Goal: Information Seeking & Learning: Understand process/instructions

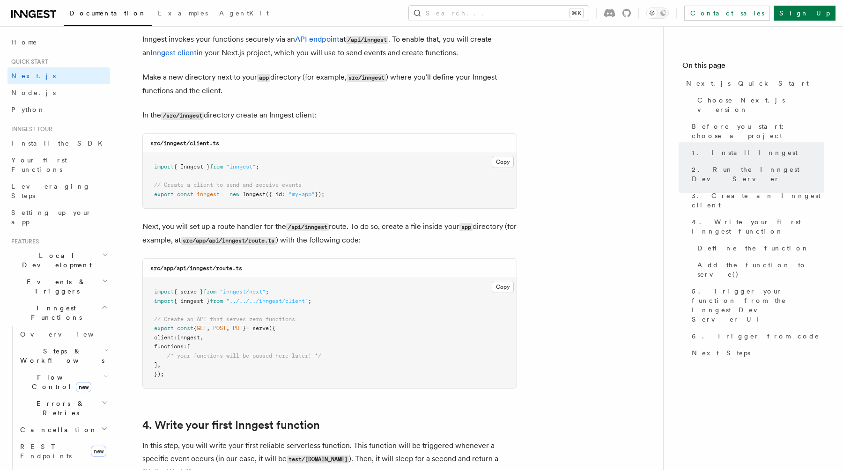
scroll to position [1235, 0]
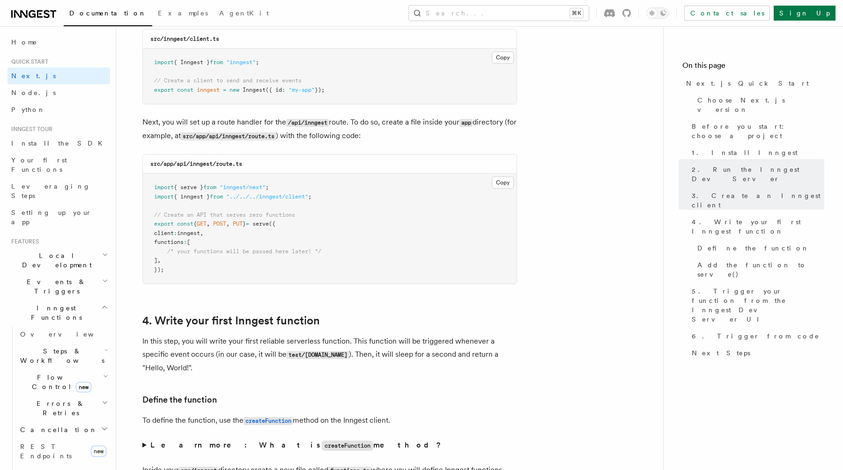
click at [318, 123] on code "/api/inngest" at bounding box center [307, 123] width 43 height 8
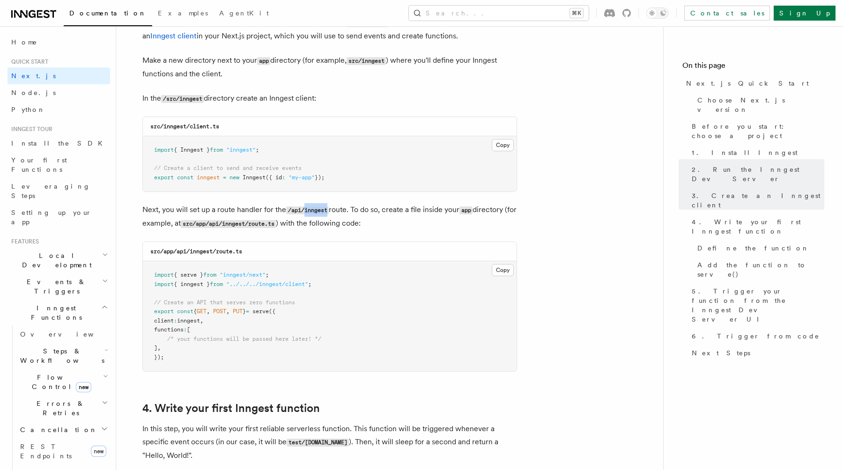
scroll to position [1138, 0]
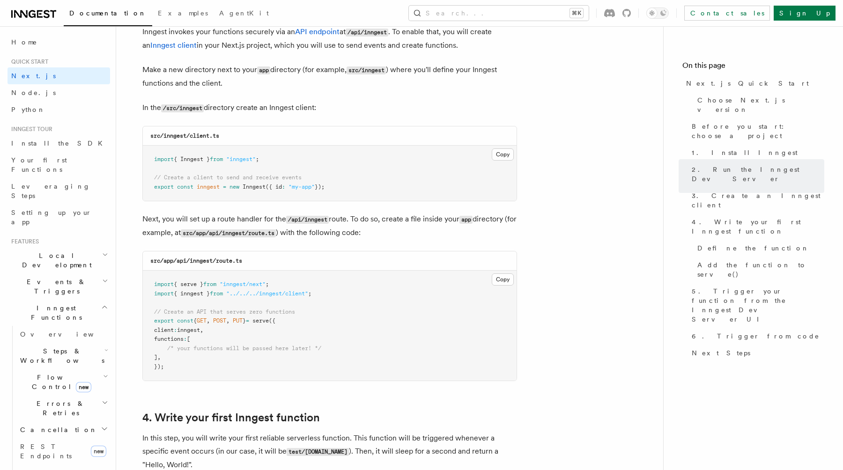
click at [308, 110] on p "In the /src/inngest directory create an Inngest client:" at bounding box center [329, 108] width 374 height 14
click at [333, 235] on p "Next, you will set up a route handler for the /api/inngest route. To do so, cre…" at bounding box center [329, 226] width 374 height 27
click at [364, 236] on p "Next, you will set up a route handler for the /api/inngest route. To do so, cre…" at bounding box center [329, 226] width 374 height 27
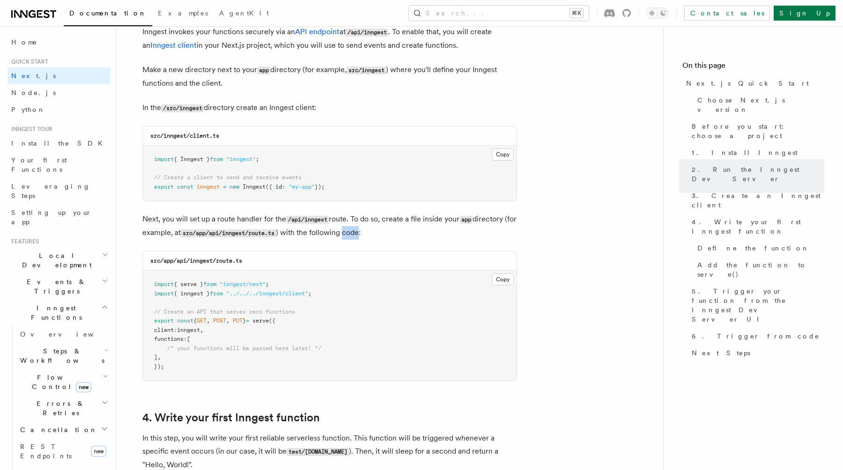
click at [364, 236] on p "Next, you will set up a route handler for the /api/inngest route. To do so, cre…" at bounding box center [329, 226] width 374 height 27
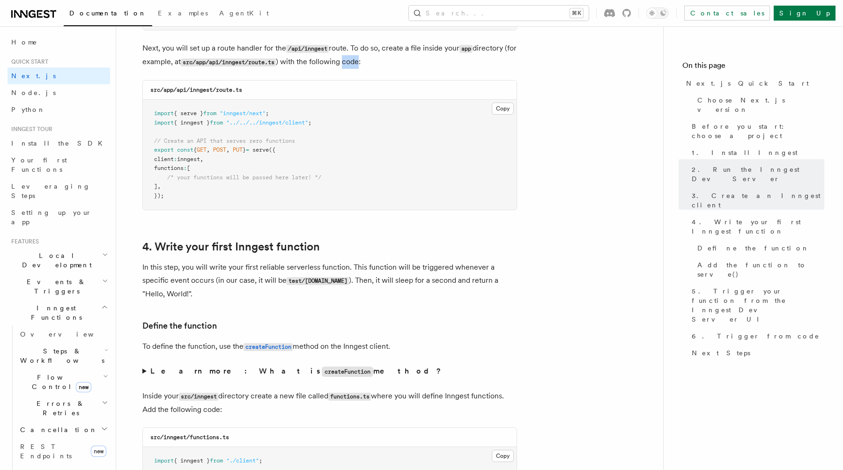
scroll to position [1312, 0]
